Goal: Information Seeking & Learning: Understand process/instructions

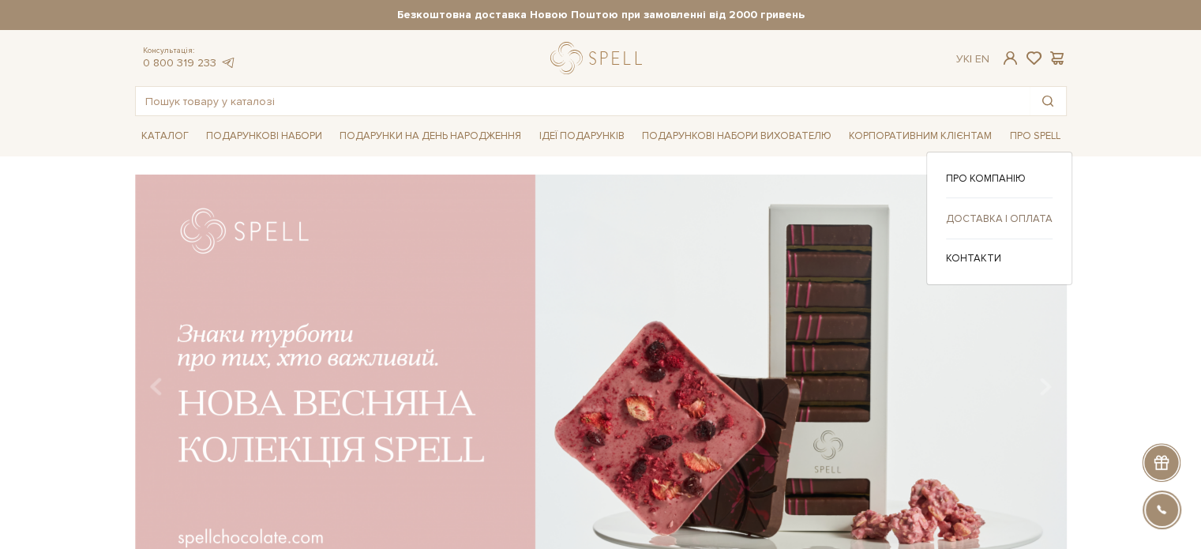
click at [995, 217] on link "Доставка і оплата" at bounding box center [999, 219] width 107 height 14
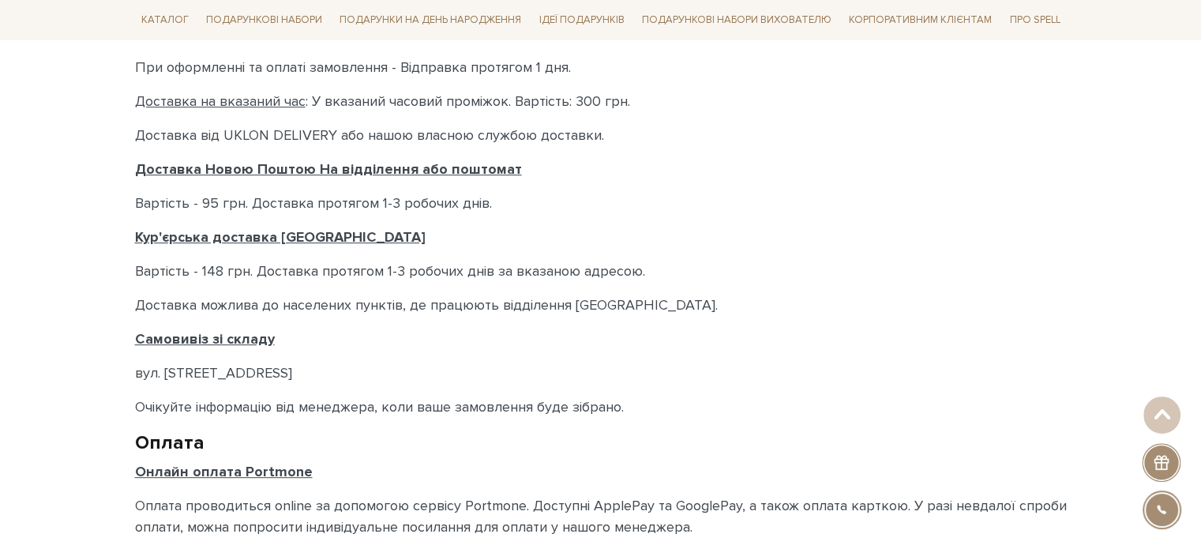
scroll to position [632, 0]
click at [208, 268] on p "Вартість - 148 грн. Доставка протягом 1-3 робочих днів за вказаною адресою." at bounding box center [601, 269] width 932 height 21
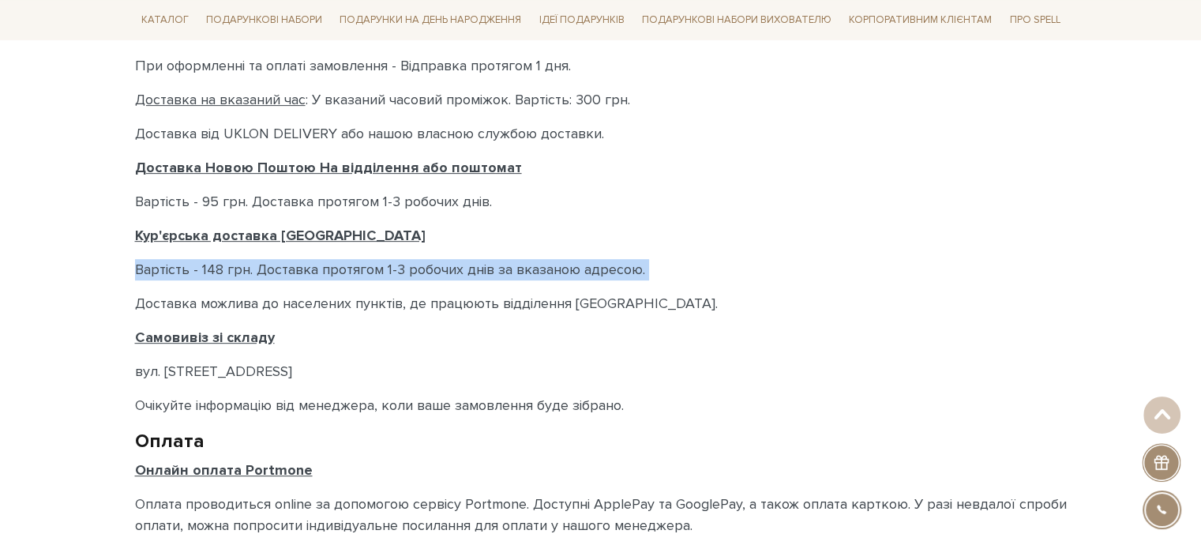
click at [208, 268] on p "Вартість - 148 грн. Доставка протягом 1-3 робочих днів за вказаною адресою." at bounding box center [601, 269] width 932 height 21
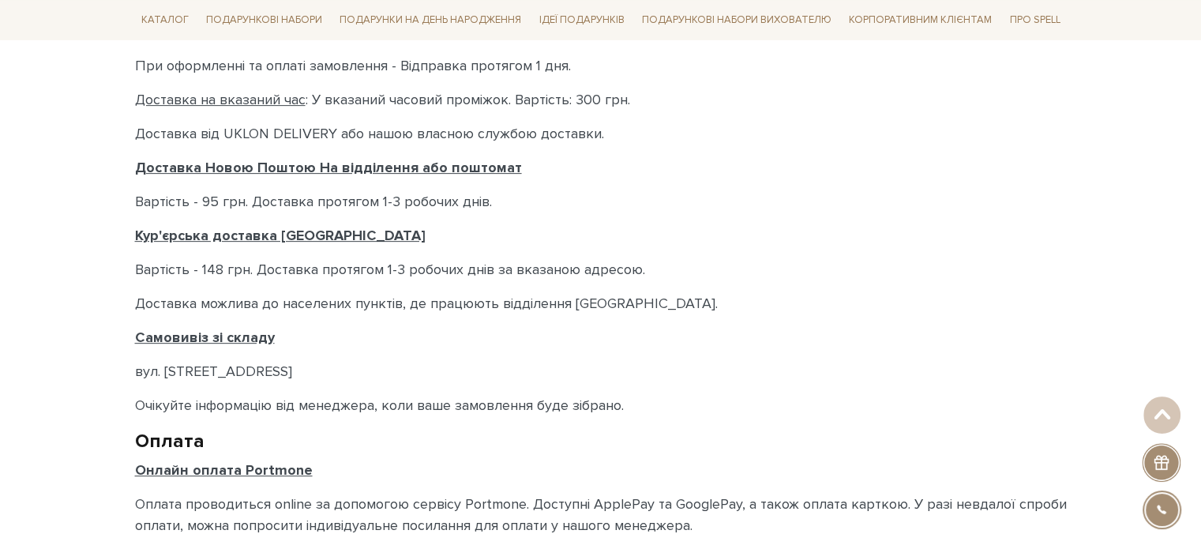
click at [237, 201] on p "Вартість - 95 грн. Доставка протягом 1-3 робочих днів." at bounding box center [601, 201] width 932 height 21
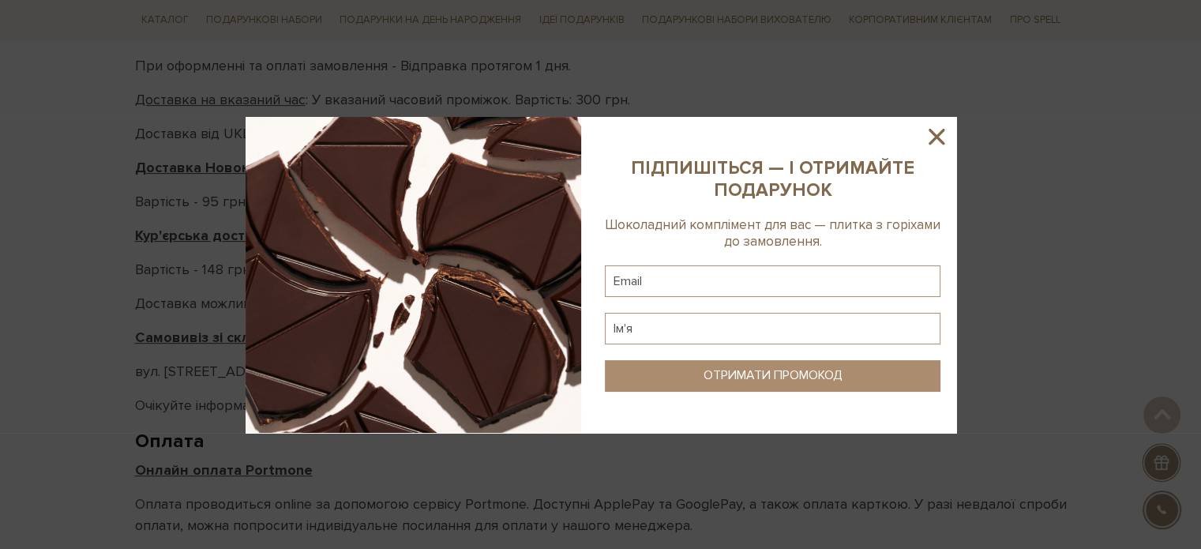
click at [237, 201] on div at bounding box center [600, 274] width 1201 height 549
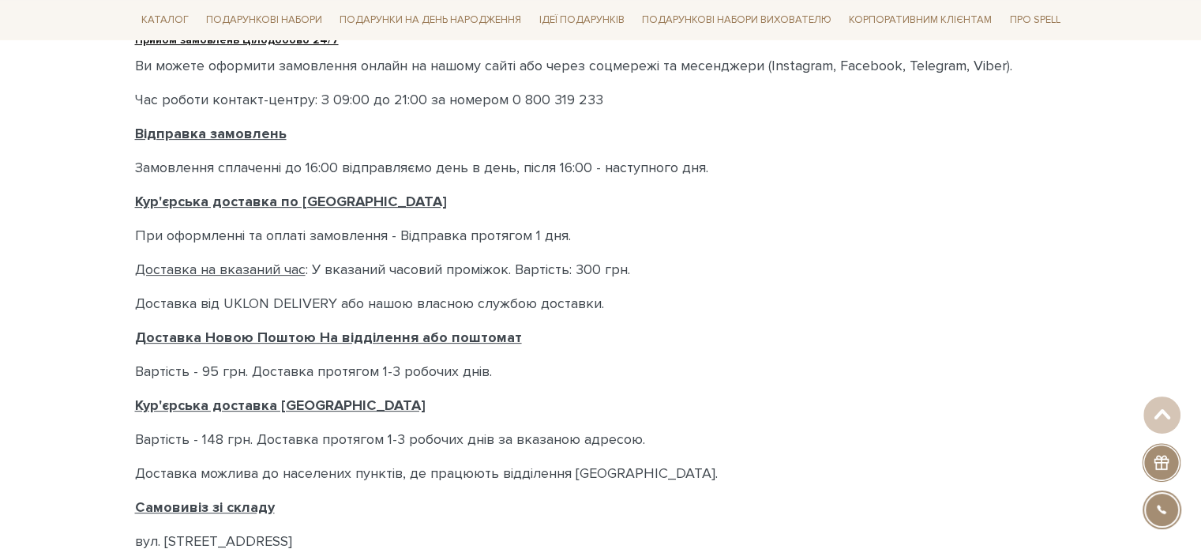
scroll to position [474, 0]
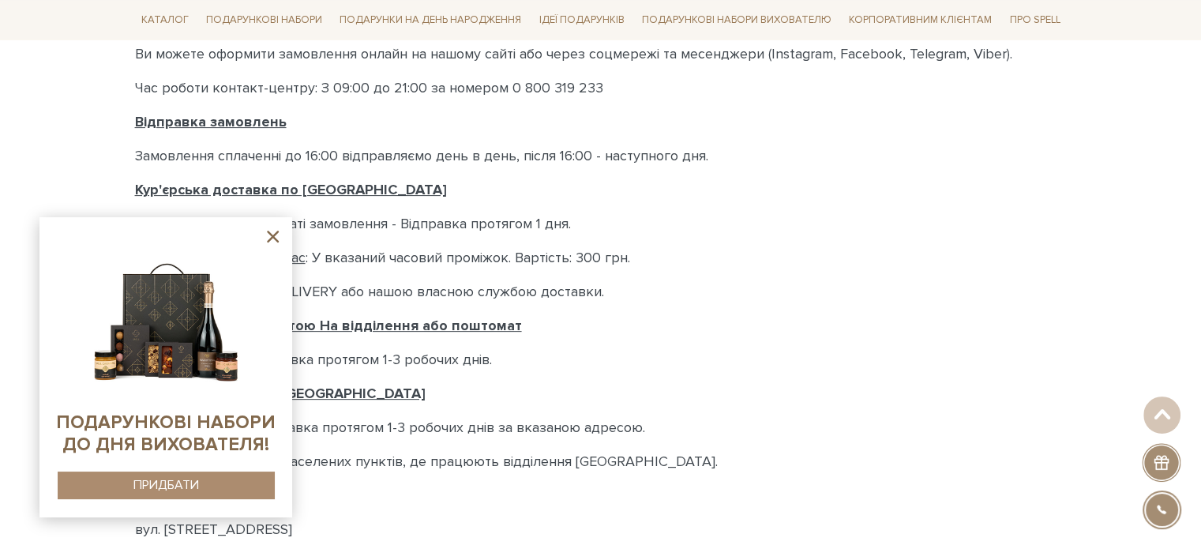
click at [269, 243] on icon at bounding box center [273, 237] width 20 height 20
